Goal: Complete application form

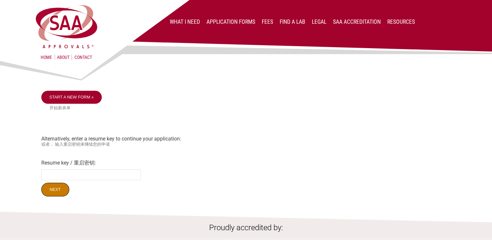
click at [58, 192] on input "Next" at bounding box center [55, 190] width 28 height 14
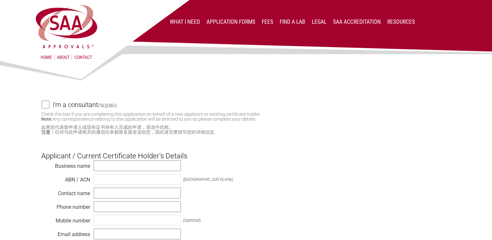
click at [48, 105] on input "I'm a consultant / 我是顾问" at bounding box center [46, 104] width 8 height 8
checkbox input "true"
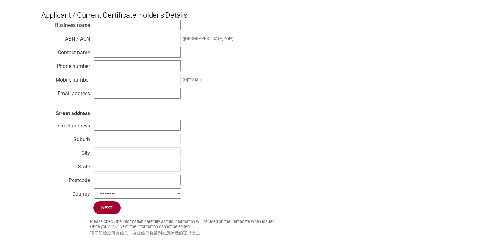
scroll to position [325, 0]
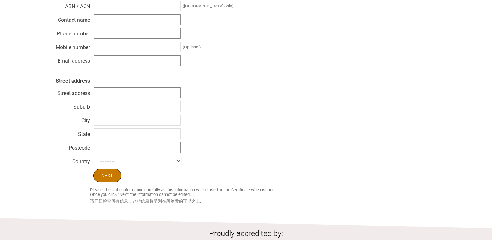
click at [104, 179] on input "Next" at bounding box center [107, 176] width 28 height 14
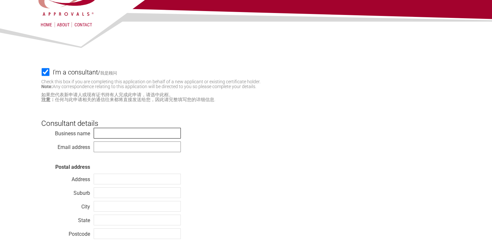
scroll to position [31, 0]
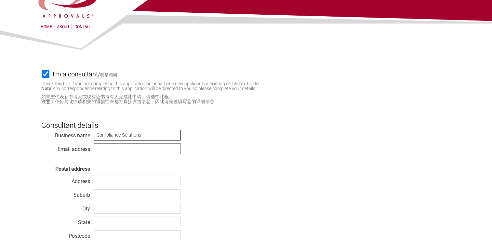
type input "Compliance Solutions"
click at [438, 131] on div "Business name Compliance Solutions Email address Postal address Address Suburb …" at bounding box center [245, 192] width 409 height 127
click at [105, 149] on input "text" at bounding box center [137, 148] width 87 height 11
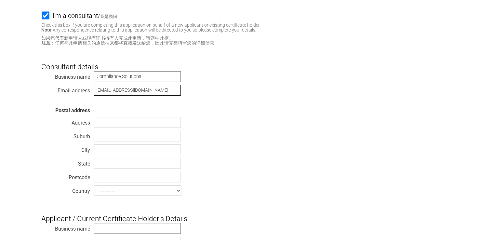
scroll to position [96, 0]
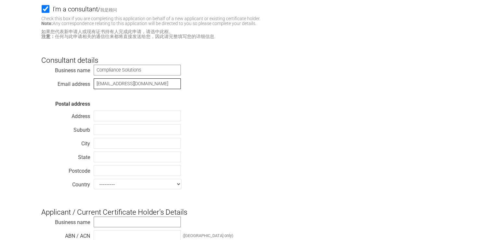
type input "[EMAIL_ADDRESS][DOMAIN_NAME]"
click at [106, 117] on input "text" at bounding box center [137, 115] width 87 height 11
type input "PO Box 627"
click at [102, 131] on input "text" at bounding box center [137, 129] width 87 height 11
type input "Jannali"
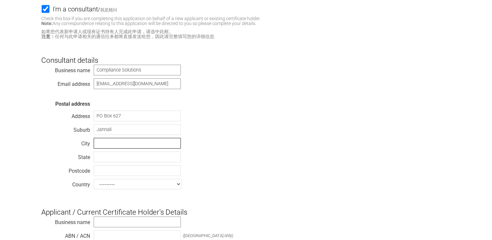
click at [102, 146] on input "text" at bounding box center [137, 143] width 87 height 11
type input "[GEOGRAPHIC_DATA]"
click at [102, 161] on input "text" at bounding box center [137, 156] width 87 height 11
type input "[GEOGRAPHIC_DATA]"
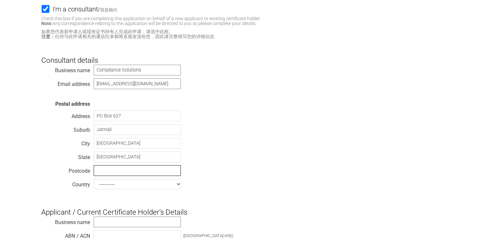
click at [103, 173] on input "text" at bounding box center [137, 170] width 87 height 11
type input "2226"
click at [272, 183] on div "Business name Compliance Solutions Email address [EMAIL_ADDRESS][DOMAIN_NAME] P…" at bounding box center [245, 127] width 409 height 127
click at [178, 185] on select "--------- [GEOGRAPHIC_DATA] [GEOGRAPHIC_DATA] [GEOGRAPHIC_DATA] [US_STATE] [GEO…" at bounding box center [138, 184] width 88 height 10
select select "[GEOGRAPHIC_DATA]"
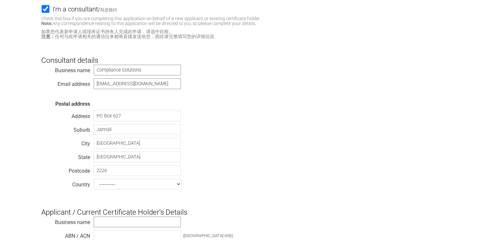
click at [94, 180] on select "--------- [GEOGRAPHIC_DATA] [GEOGRAPHIC_DATA] [GEOGRAPHIC_DATA] [US_STATE] [GEO…" at bounding box center [138, 184] width 88 height 10
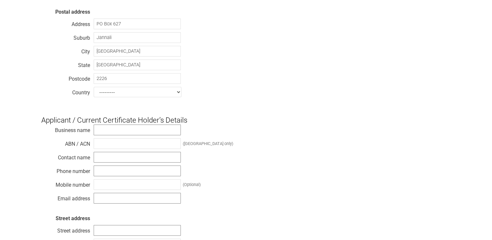
scroll to position [193, 0]
